Goal: Entertainment & Leisure: Browse casually

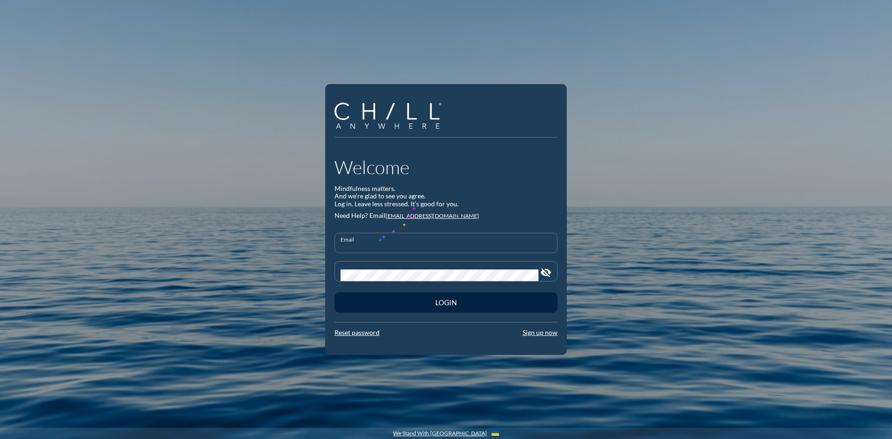
click at [378, 241] on input "Email" at bounding box center [446, 247] width 211 height 12
type input "jhendricks@rwbaird.com"
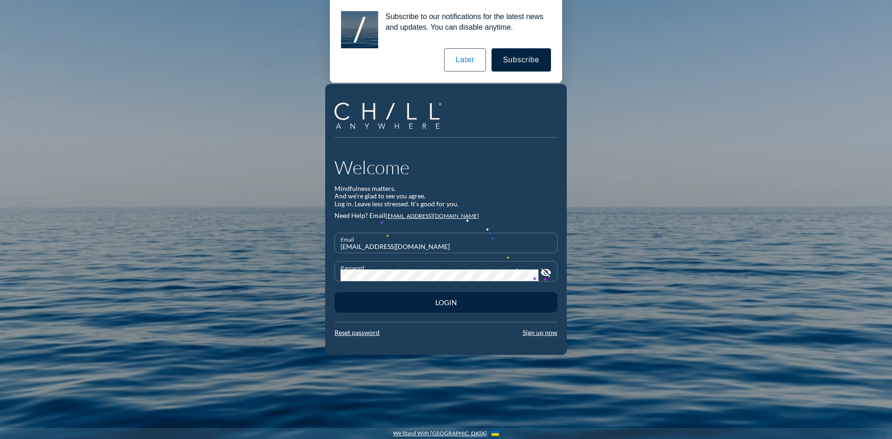
click at [547, 273] on icon "visibility_off" at bounding box center [545, 272] width 11 height 11
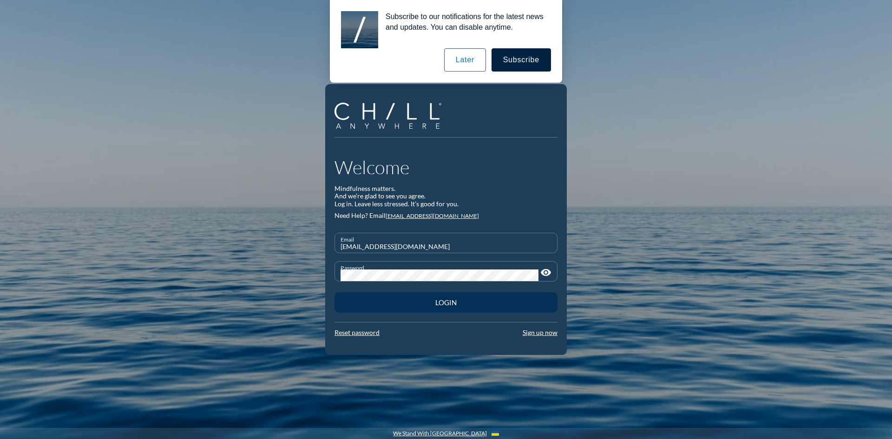
click at [454, 304] on div "Login" at bounding box center [446, 302] width 191 height 8
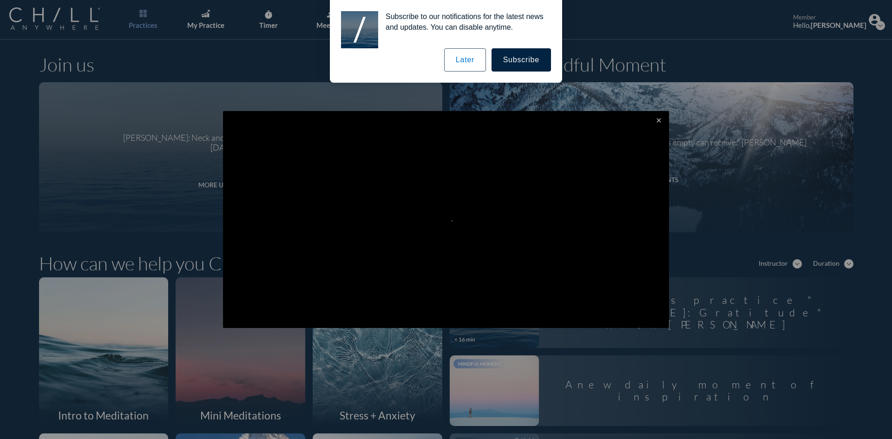
click at [468, 64] on button "Later" at bounding box center [465, 59] width 42 height 23
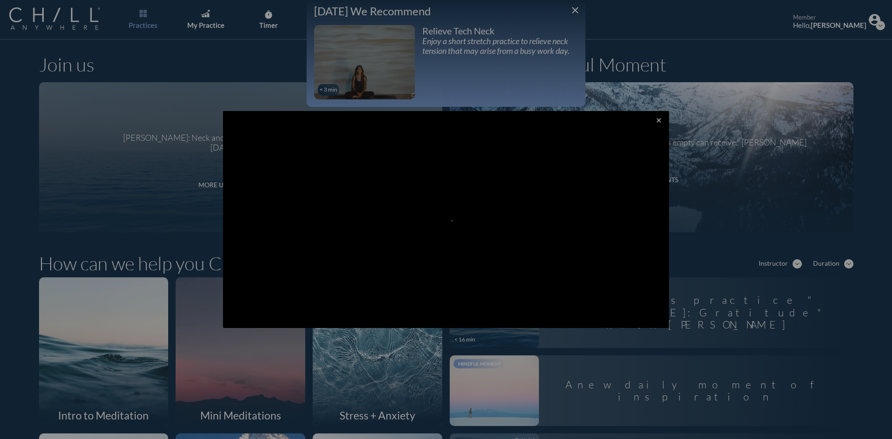
click at [628, 22] on div at bounding box center [446, 219] width 892 height 439
click at [610, 21] on div at bounding box center [446, 219] width 892 height 439
click at [655, 118] on icon "close" at bounding box center [658, 120] width 7 height 7
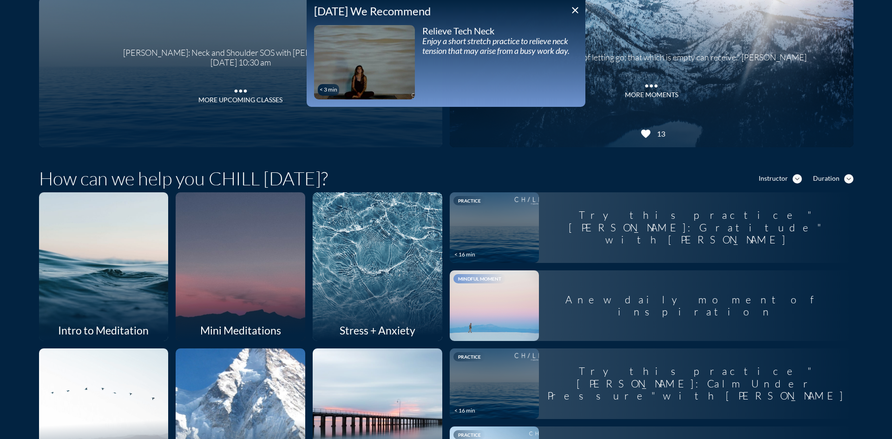
scroll to position [93, 0]
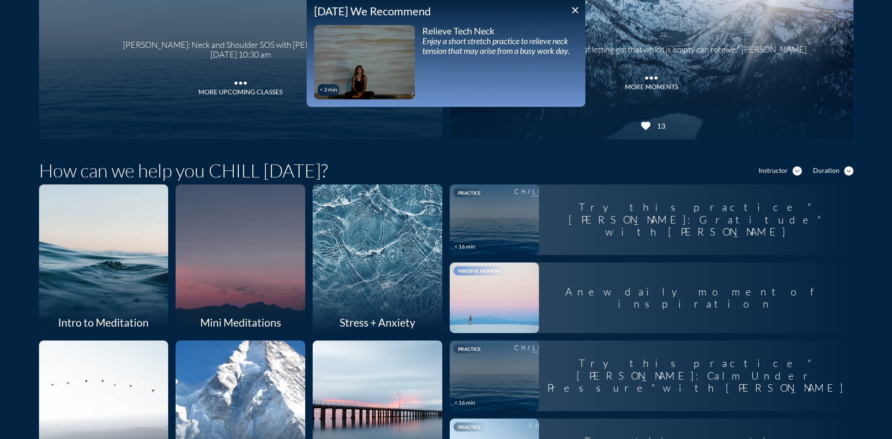
click at [382, 242] on div at bounding box center [378, 259] width 138 height 158
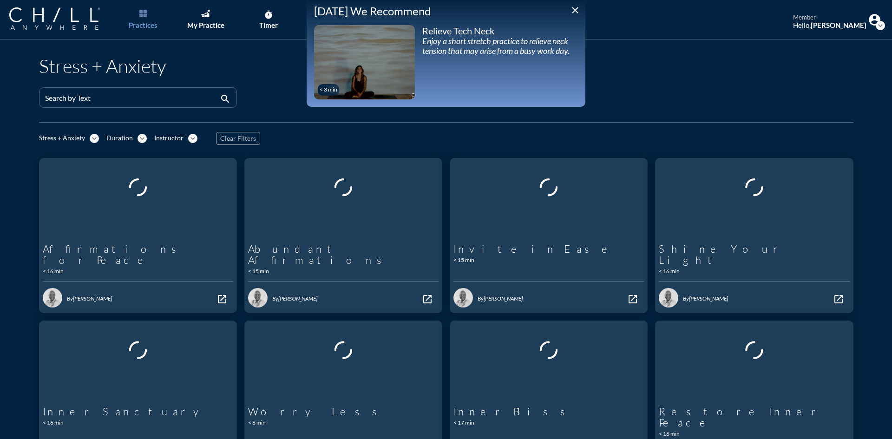
click at [748, 37] on div "Practices My Practice timer Timer group Meetings member Hello, Jackie Hendricks…" at bounding box center [446, 19] width 892 height 39
